Goal: Task Accomplishment & Management: Manage account settings

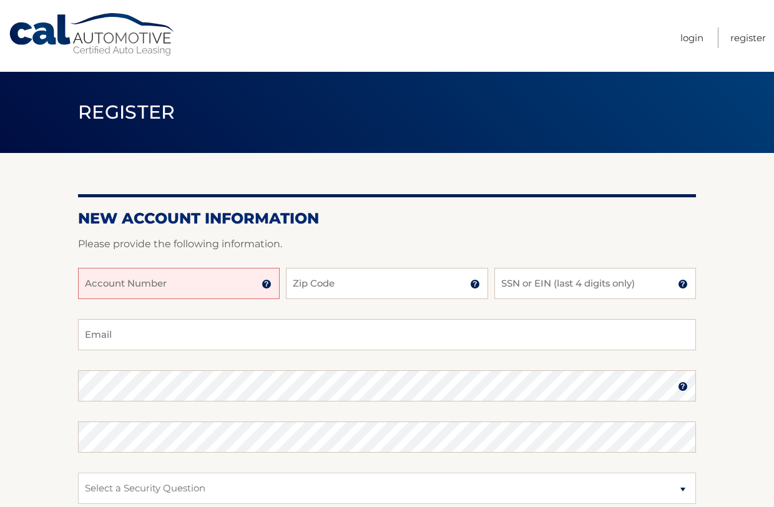
click at [195, 283] on input "Account Number" at bounding box center [179, 283] width 202 height 31
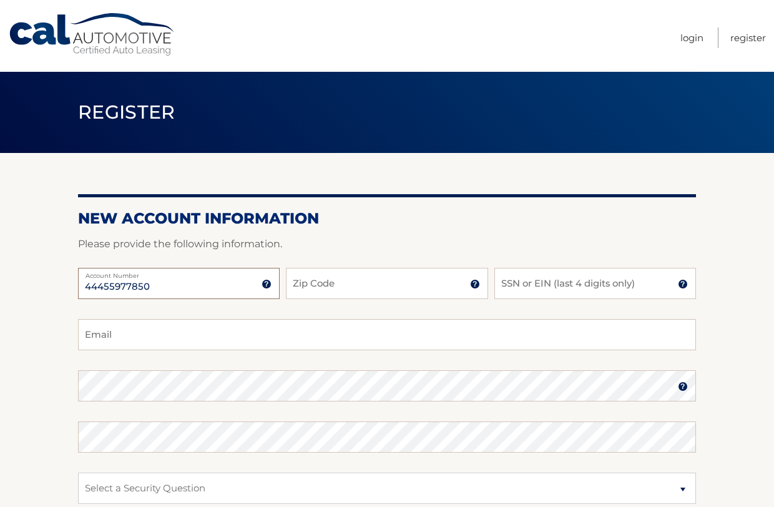
type input "44455977850"
click at [340, 285] on input "Zip Code" at bounding box center [387, 283] width 202 height 31
type input "07712"
click at [516, 284] on input "SSN or EIN (last 4 digits only)" at bounding box center [596, 283] width 202 height 31
type input "6449"
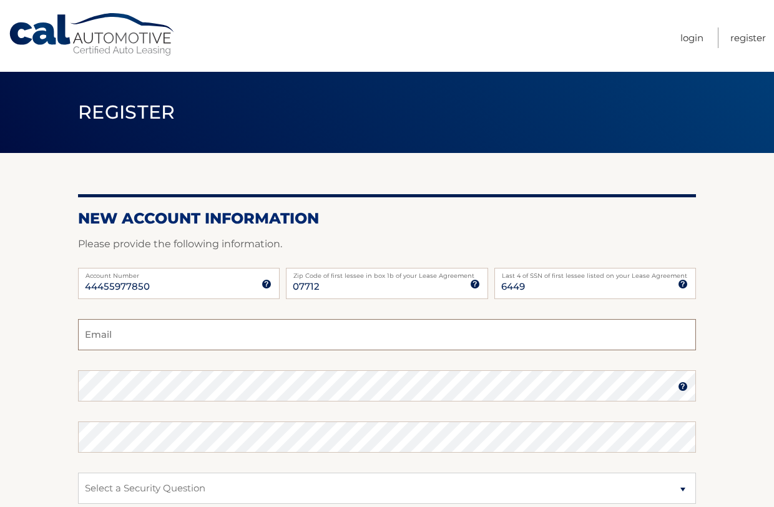
click at [218, 337] on input "Email" at bounding box center [387, 334] width 618 height 31
type input "blair@blairsilverman.com"
click at [70, 385] on section "New Account Information Please provide the following information. 44455977850 A…" at bounding box center [387, 397] width 774 height 488
click at [73, 384] on section "New Account Information Please provide the following information. 44455977850 A…" at bounding box center [387, 397] width 774 height 488
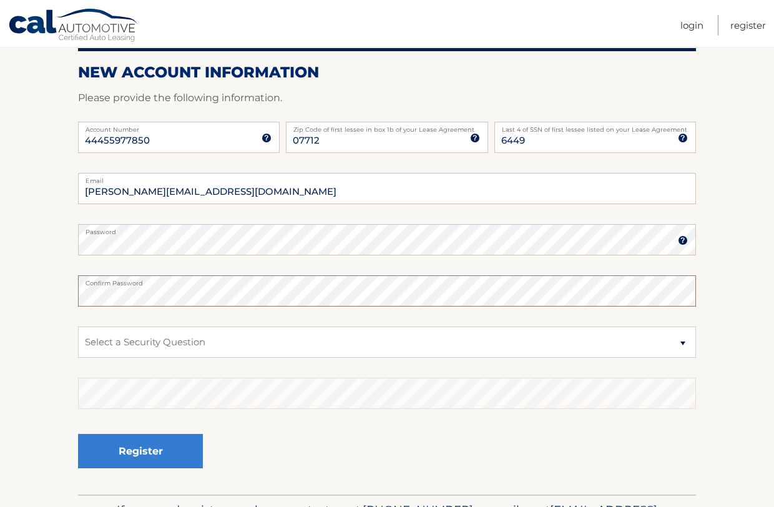
scroll to position [150, 0]
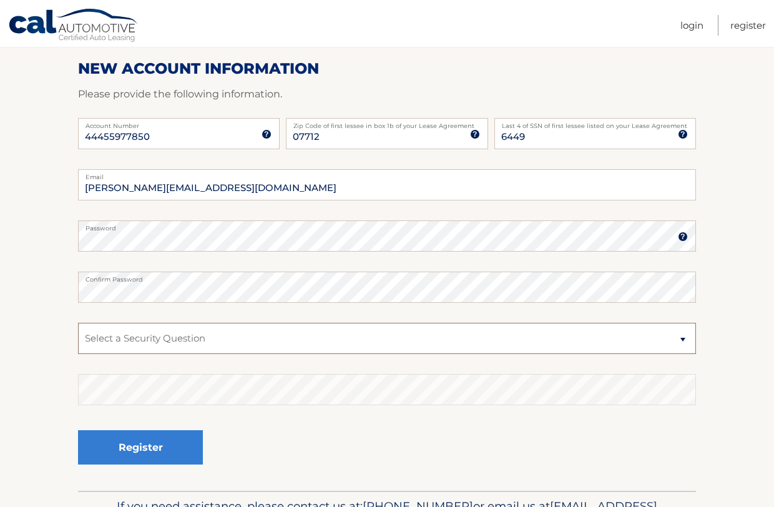
click at [148, 344] on select "Select a Security Question What was the name of your elementary school? What is…" at bounding box center [387, 338] width 618 height 31
select select "3"
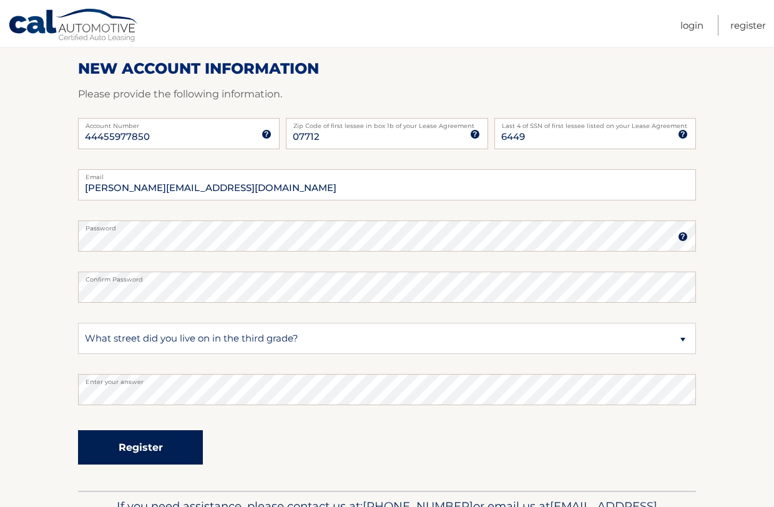
click at [168, 449] on button "Register" at bounding box center [140, 447] width 125 height 34
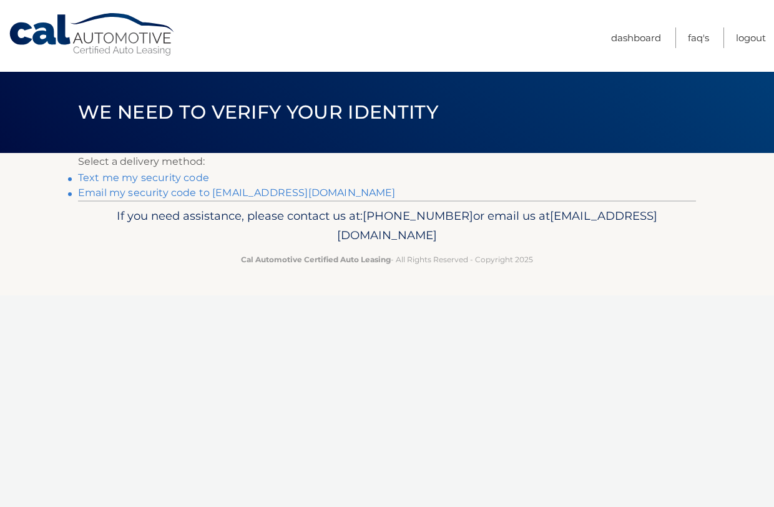
click at [174, 194] on link "Email my security code to b****@blairsilverman.com" at bounding box center [237, 193] width 318 height 12
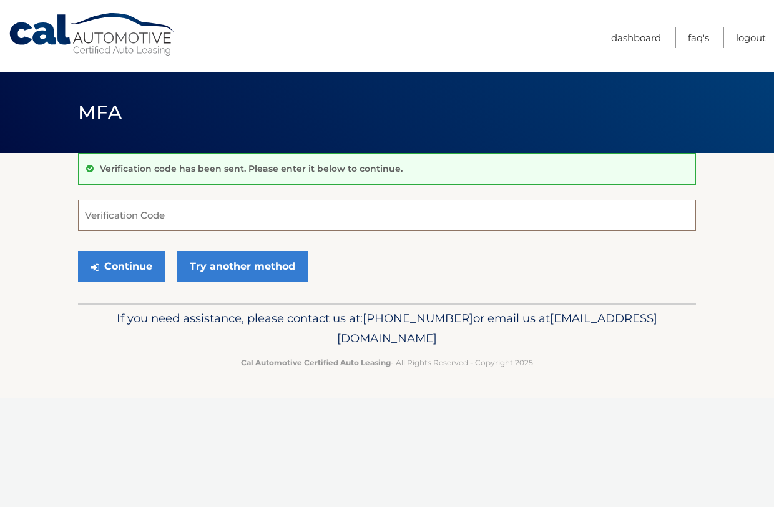
click at [209, 217] on input "Verification Code" at bounding box center [387, 215] width 618 height 31
paste input "963282"
type input "963282"
click at [117, 263] on button "Continue" at bounding box center [121, 266] width 87 height 31
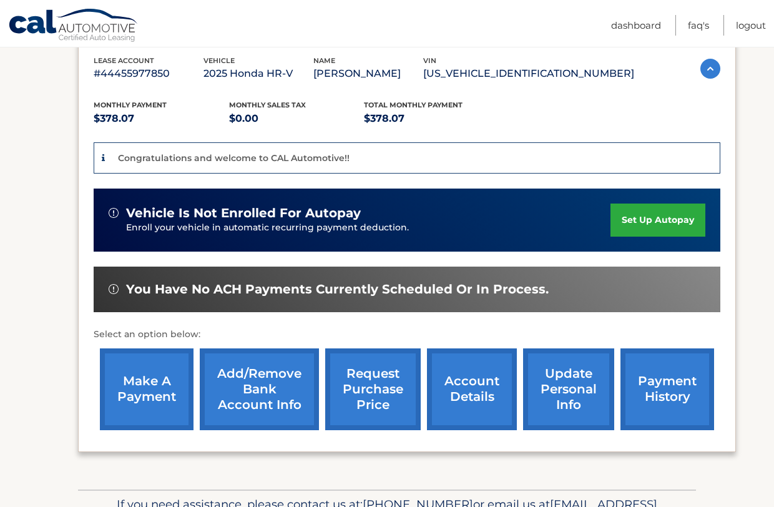
scroll to position [219, 0]
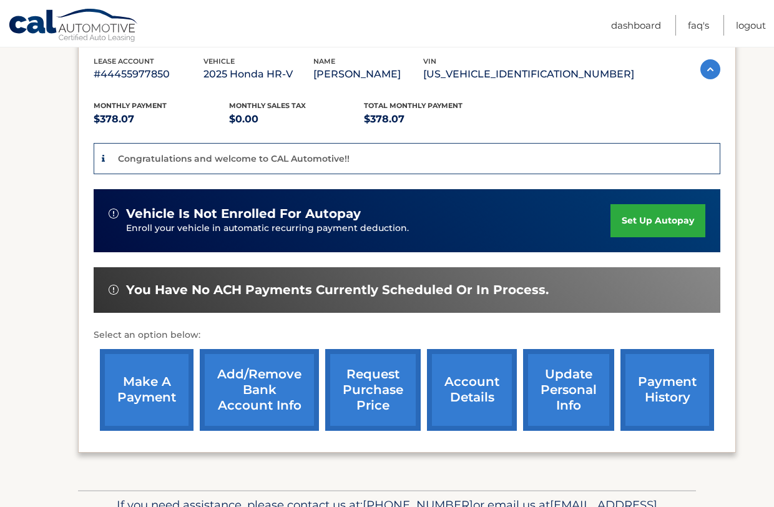
click at [642, 223] on link "set up autopay" at bounding box center [658, 220] width 95 height 33
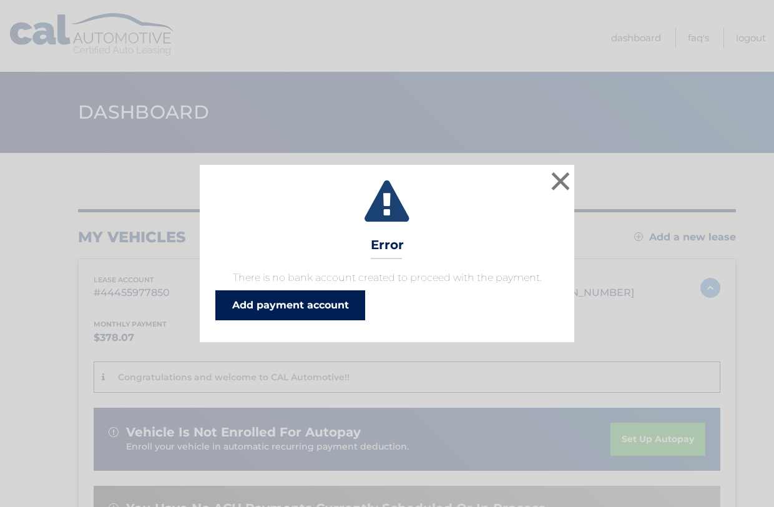
click at [299, 307] on link "Add payment account" at bounding box center [290, 305] width 150 height 30
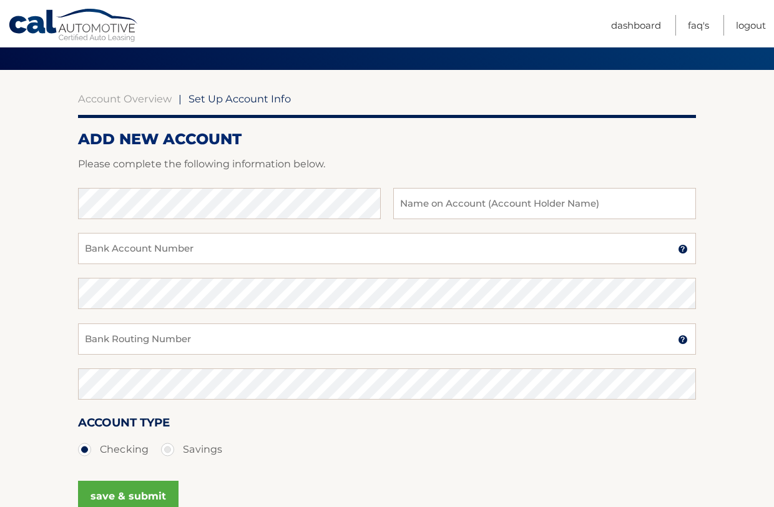
scroll to position [87, 0]
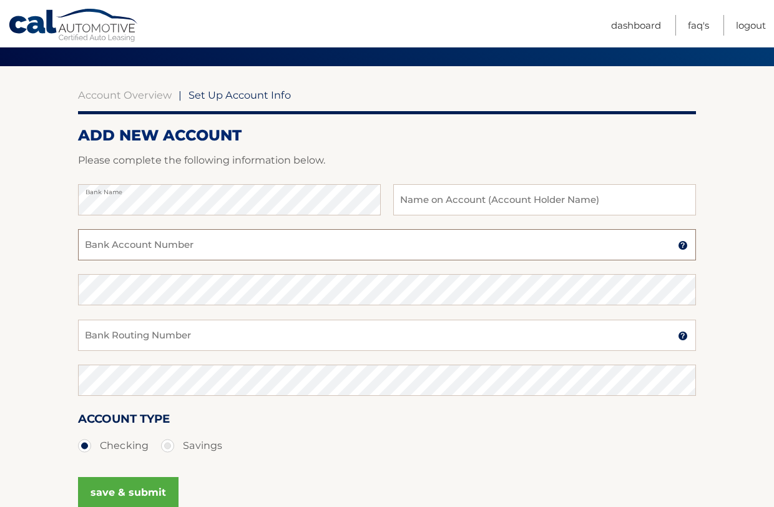
click at [268, 256] on input "Bank Account Number" at bounding box center [387, 244] width 618 height 31
paste input "3121772532"
type input "3121772532"
click at [198, 331] on input "Bank Routing Number" at bounding box center [387, 335] width 618 height 31
click at [224, 333] on input "Bank Routing Number" at bounding box center [387, 335] width 618 height 31
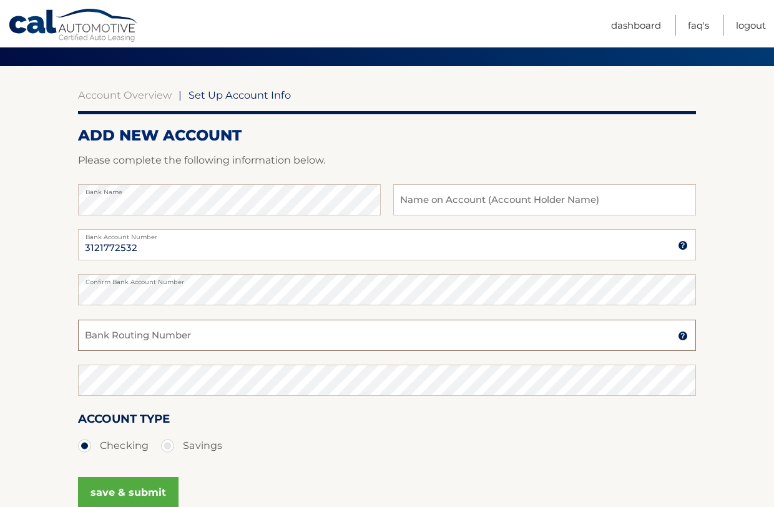
paste input "021000021"
type input "021000021"
click at [268, 439] on ul "Checking Savings" at bounding box center [387, 445] width 618 height 25
click at [446, 204] on input "text" at bounding box center [544, 199] width 303 height 31
type input "blair silverman"
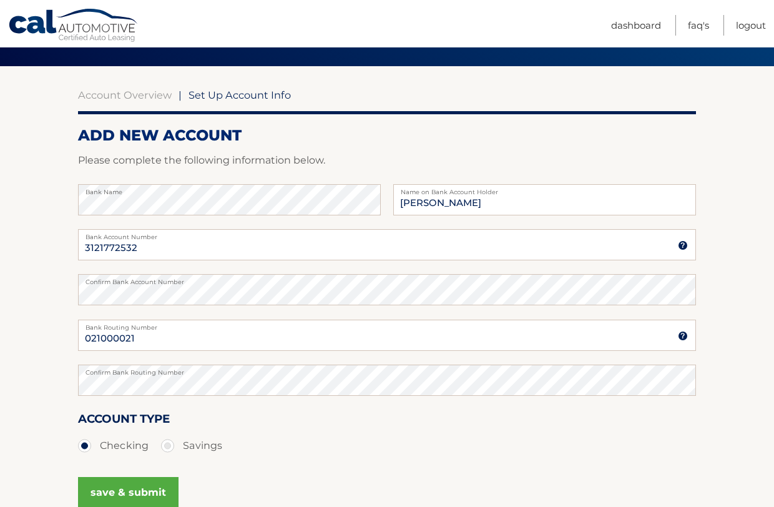
click at [150, 494] on button "save & submit" at bounding box center [128, 492] width 101 height 31
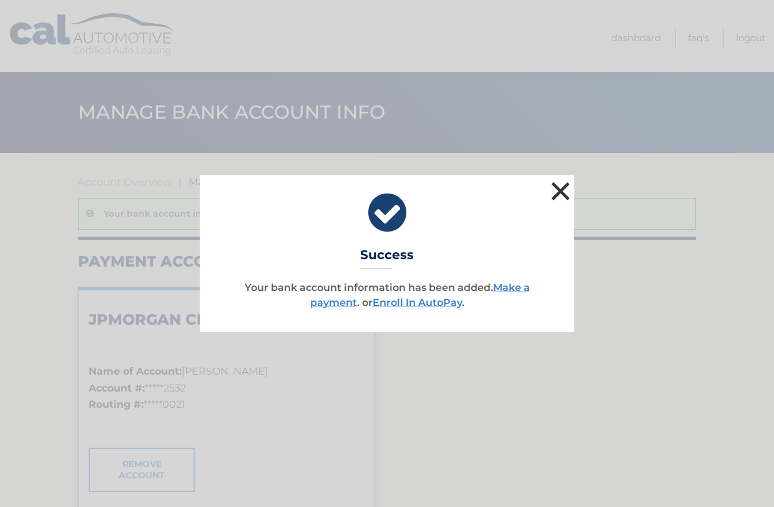
click at [561, 192] on button "×" at bounding box center [560, 191] width 25 height 25
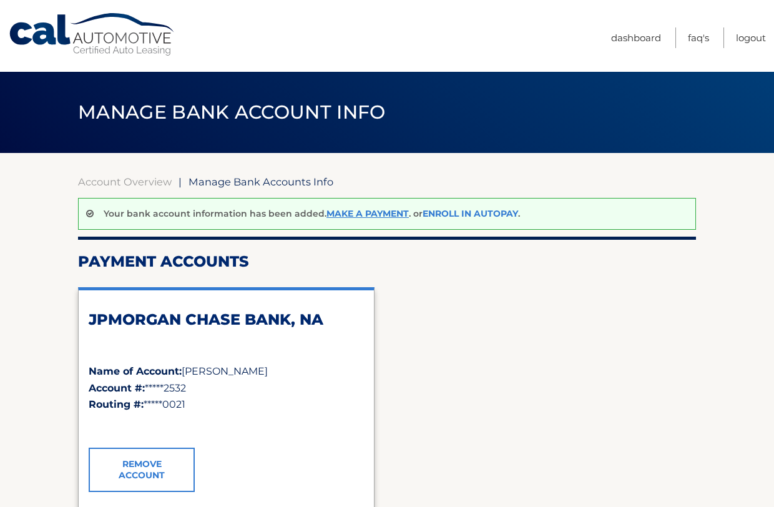
click at [446, 215] on link "Enroll In AutoPay" at bounding box center [471, 213] width 96 height 11
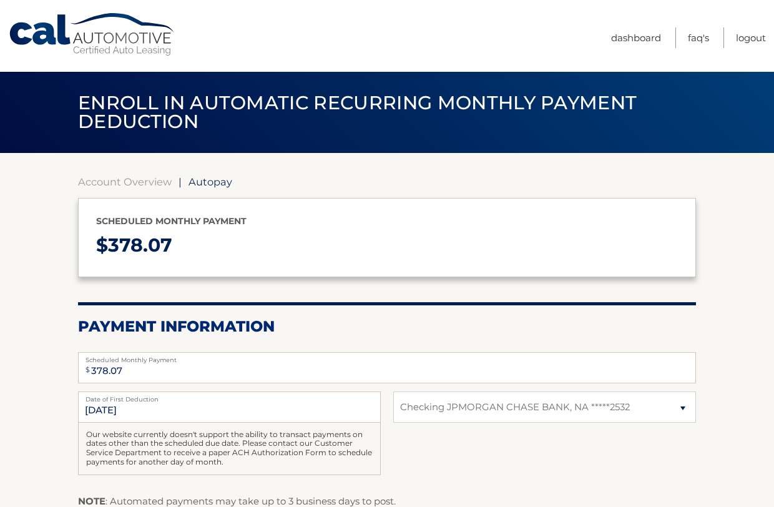
select select "NjA3NjNiZGQtNzhmMS00Y2Y5LWJlOGYtMmUzODJkNzdjYzNj"
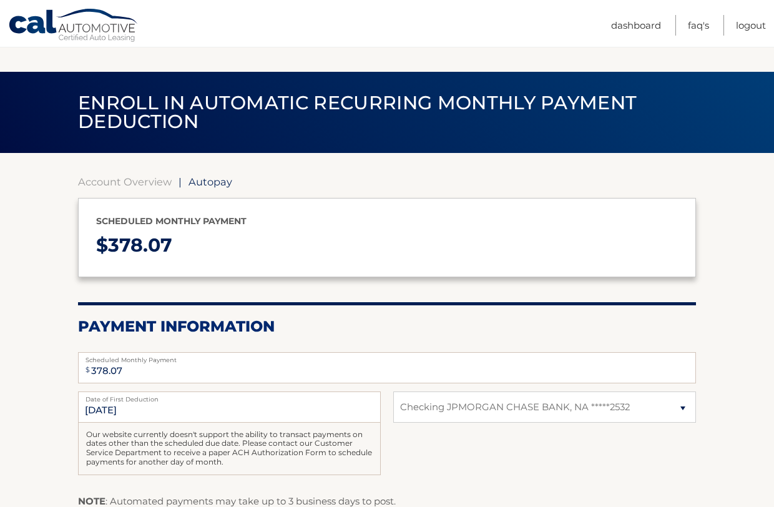
scroll to position [121, 0]
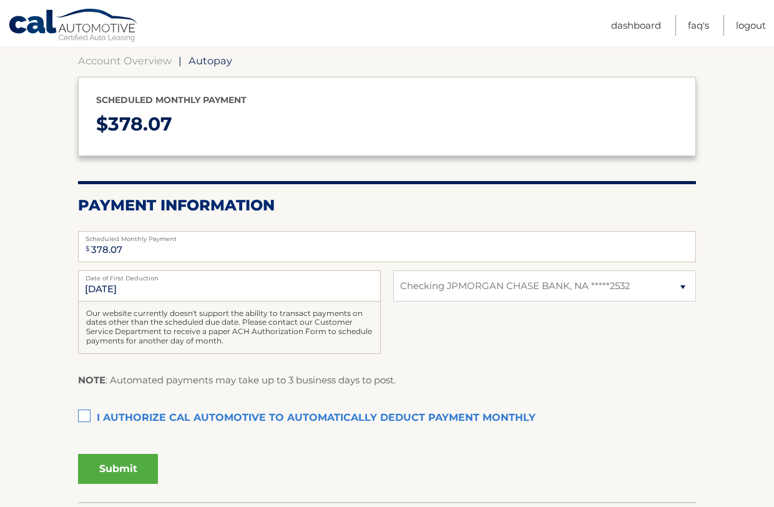
click at [82, 414] on label "I authorize cal automotive to automatically deduct payment monthly This checkbo…" at bounding box center [387, 418] width 618 height 25
click at [0, 0] on input "I authorize cal automotive to automatically deduct payment monthly This checkbo…" at bounding box center [0, 0] width 0 height 0
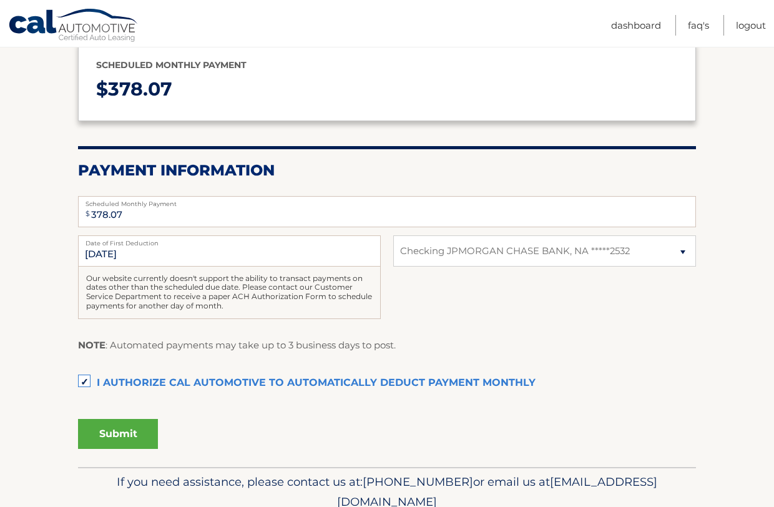
scroll to position [160, 0]
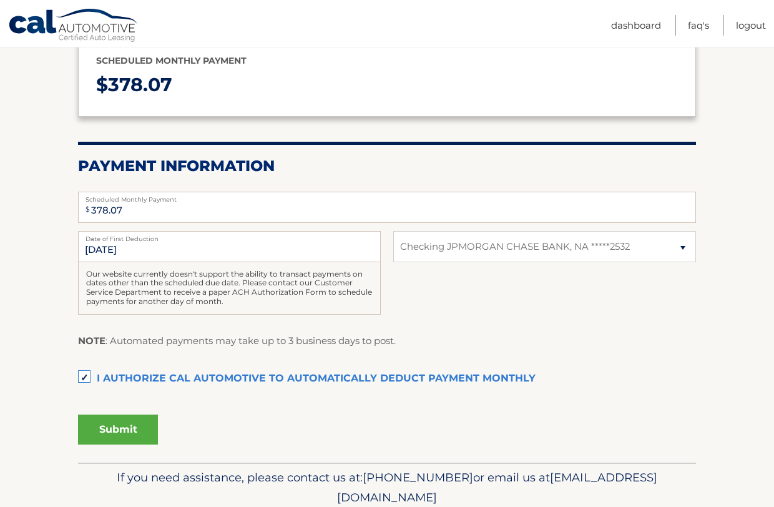
click at [134, 430] on button "Submit" at bounding box center [118, 430] width 80 height 30
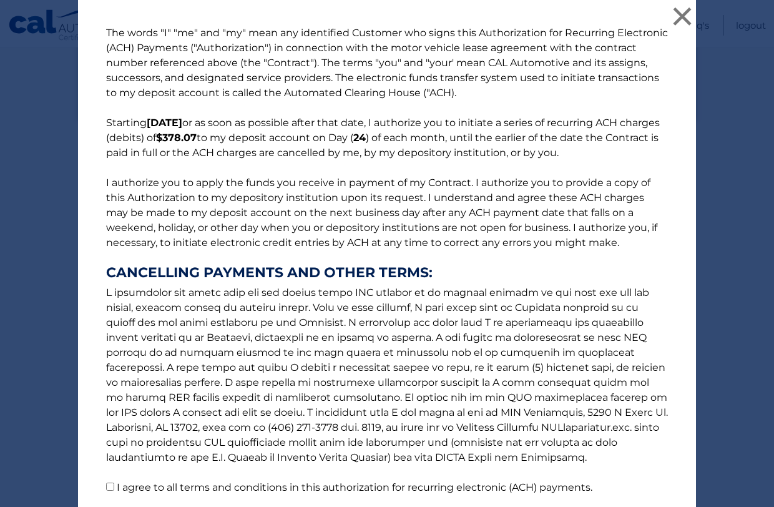
scroll to position [97, 0]
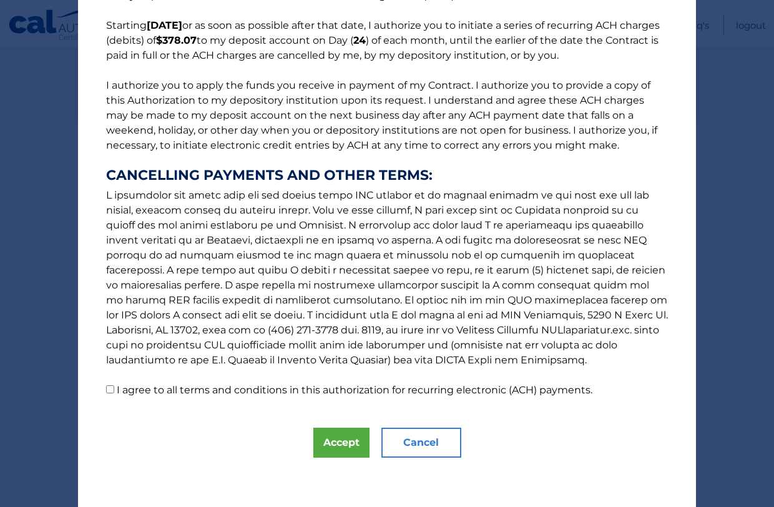
click at [109, 391] on input "I agree to all terms and conditions in this authorization for recurring electro…" at bounding box center [110, 389] width 8 height 8
checkbox input "true"
click at [336, 444] on button "Accept" at bounding box center [341, 443] width 56 height 30
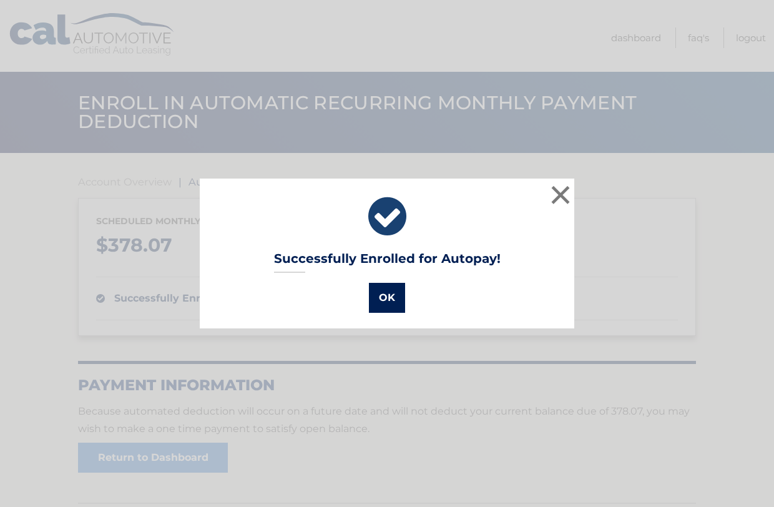
click at [386, 295] on button "OK" at bounding box center [387, 298] width 36 height 30
